Goal: Navigation & Orientation: Find specific page/section

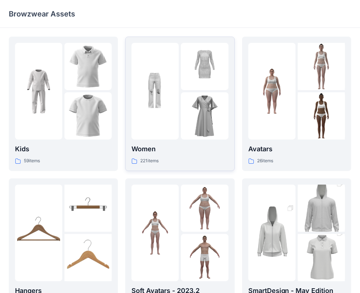
click at [162, 154] on div "Women 221 items" at bounding box center [179, 154] width 97 height 21
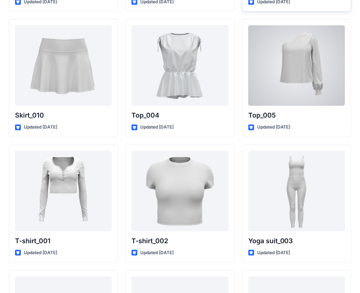
scroll to position [3741, 0]
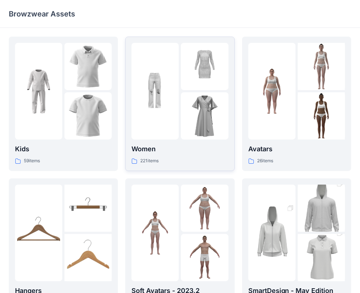
click at [192, 155] on div "Women 221 items" at bounding box center [179, 154] width 97 height 21
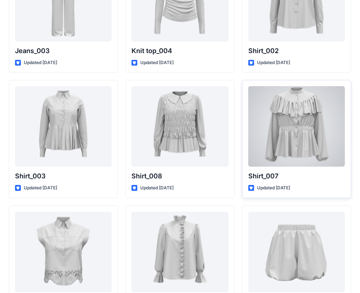
scroll to position [3277, 0]
